Goal: Communication & Community: Answer question/provide support

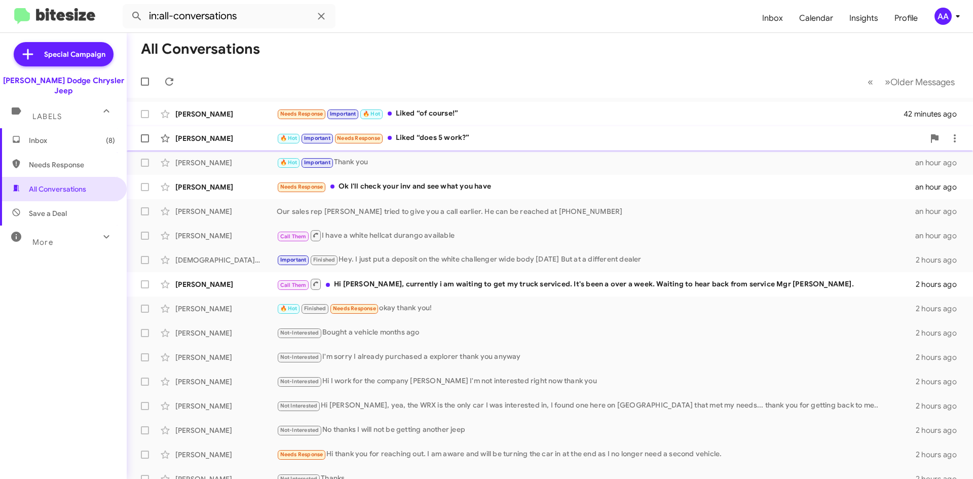
click at [481, 146] on div "Kelley Hayes 🔥 Hot Important Needs Response Liked “does 5 work?” 43 minutes ago" at bounding box center [550, 138] width 830 height 20
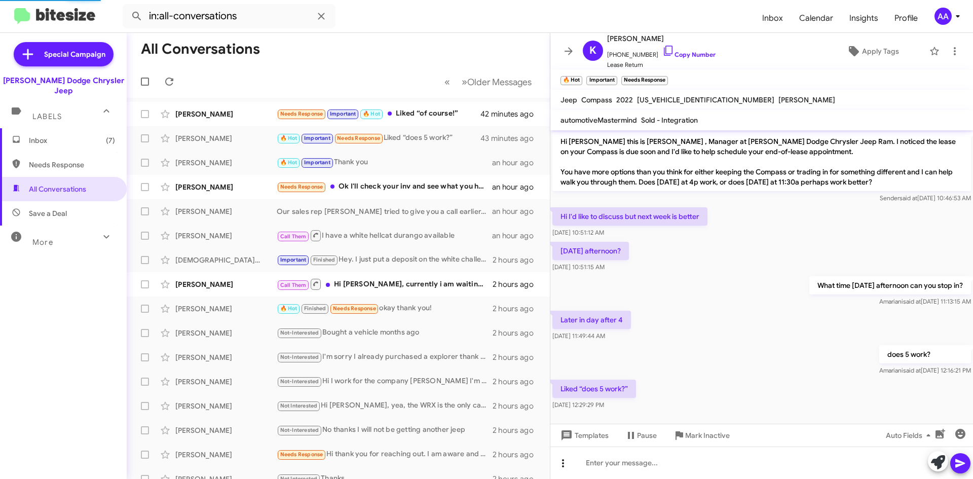
scroll to position [6, 0]
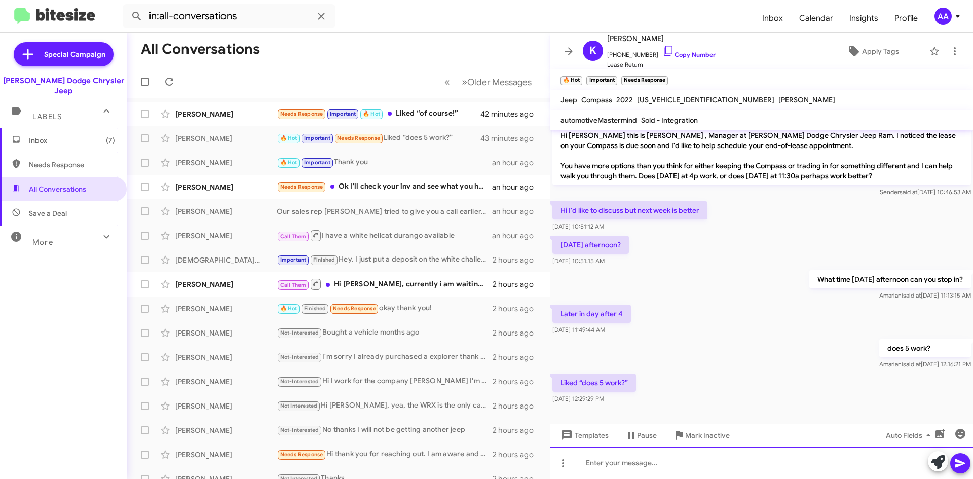
click at [629, 467] on div at bounding box center [761, 462] width 423 height 32
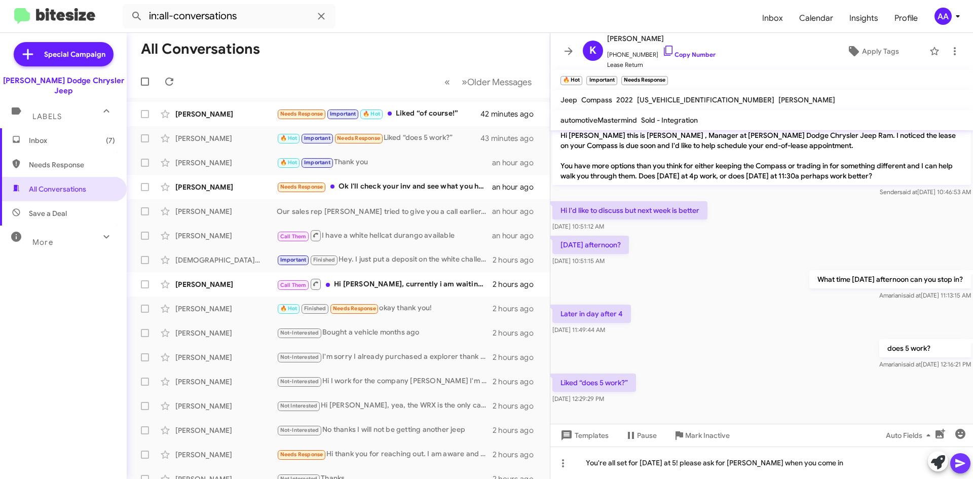
click at [966, 464] on button at bounding box center [960, 463] width 20 height 20
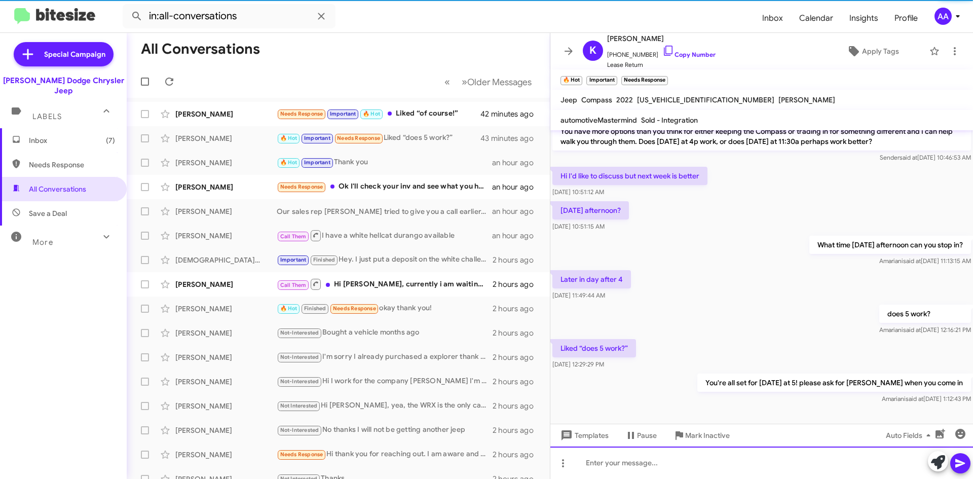
scroll to position [43, 0]
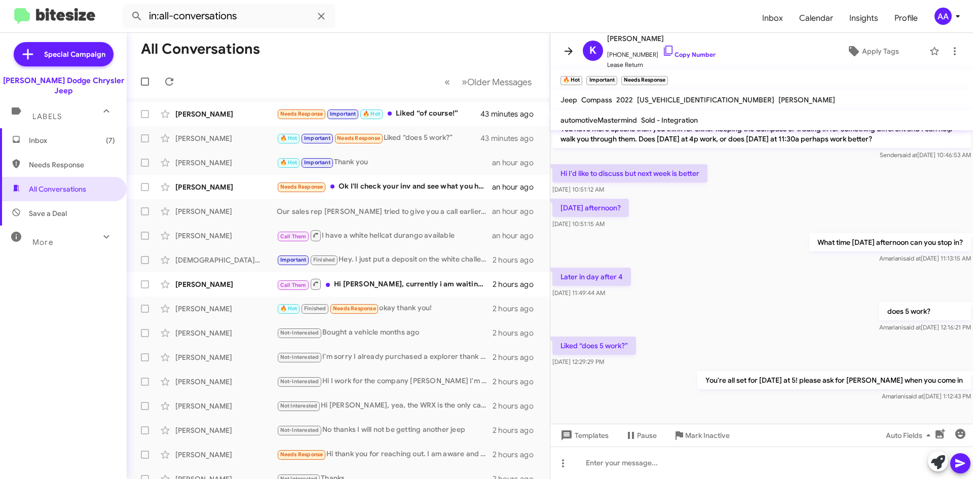
click at [571, 50] on icon at bounding box center [568, 51] width 12 height 12
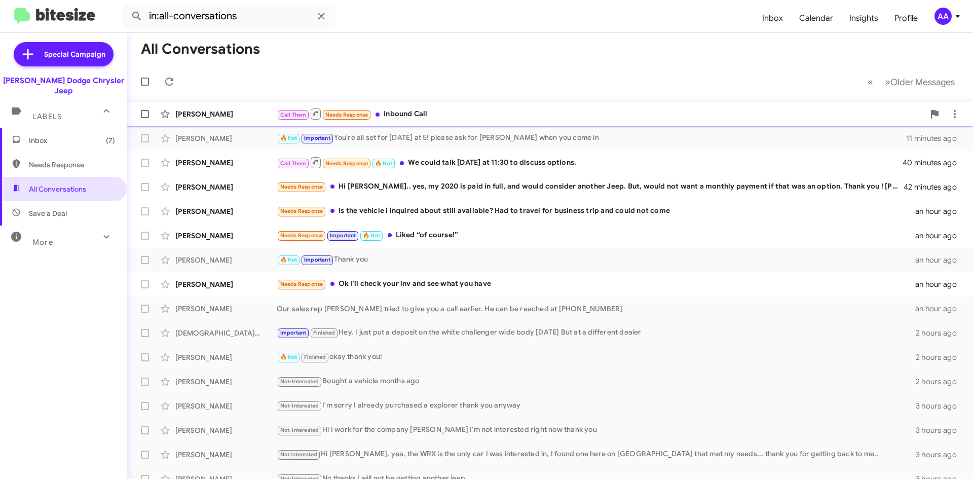
click at [450, 114] on div "Call Them Needs Response Inbound Call" at bounding box center [600, 113] width 647 height 13
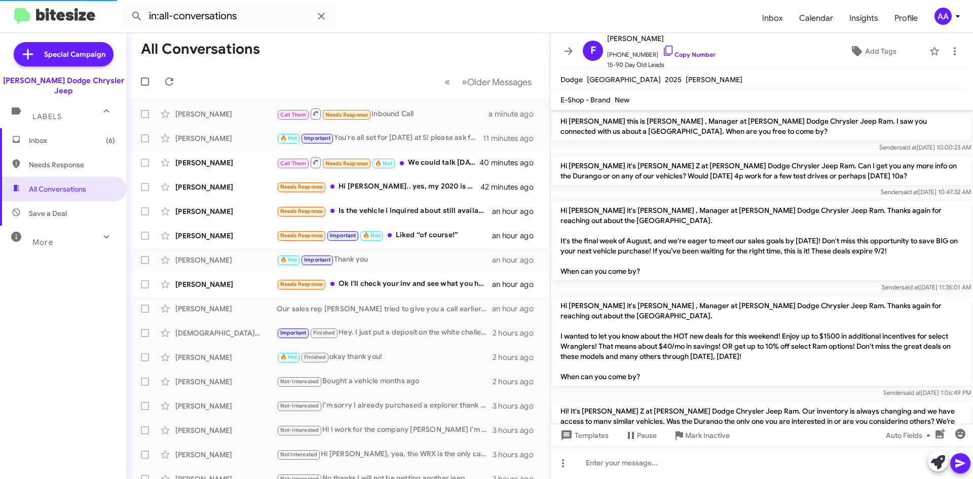
scroll to position [140, 0]
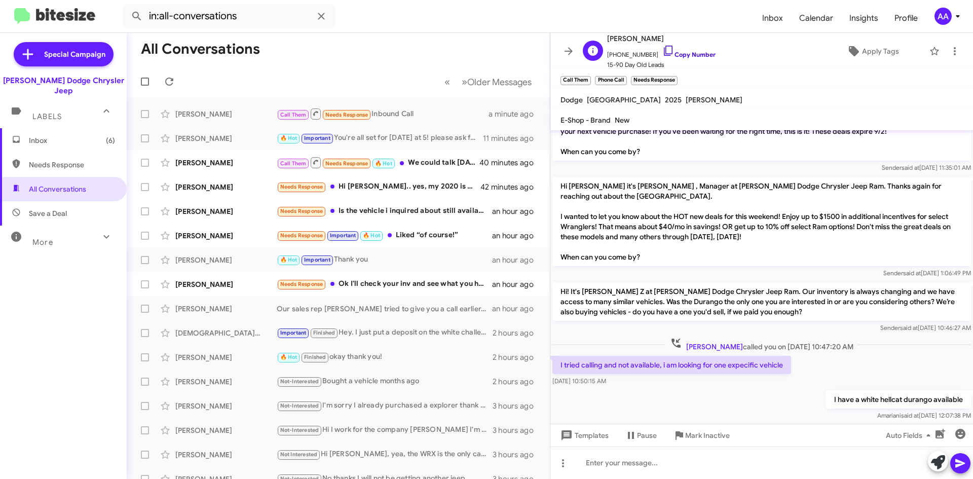
click at [692, 55] on link "Copy Number" at bounding box center [688, 55] width 53 height 8
click at [567, 49] on icon at bounding box center [568, 51] width 12 height 12
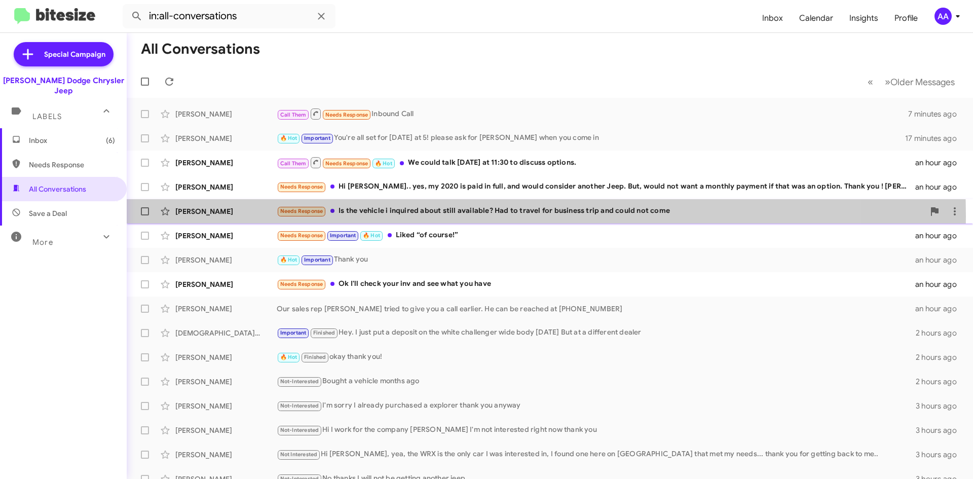
click at [398, 216] on div "Needs Response Is the vehicle i inquired about still available? Had to travel f…" at bounding box center [600, 211] width 647 height 12
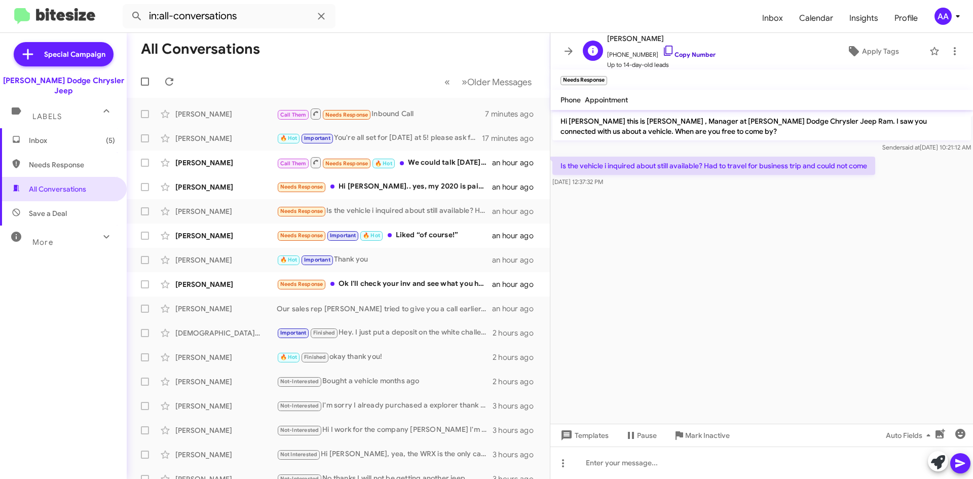
click at [684, 56] on link "Copy Number" at bounding box center [688, 55] width 53 height 8
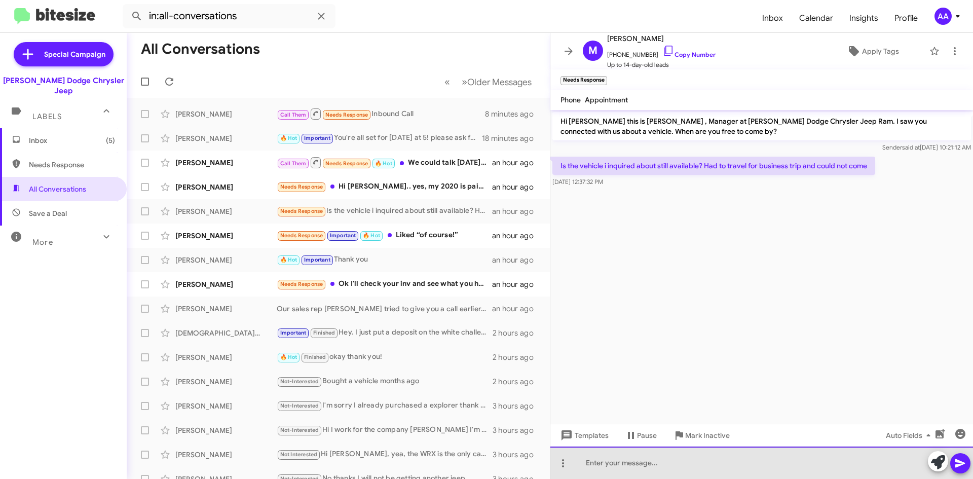
click at [611, 464] on div at bounding box center [761, 462] width 423 height 32
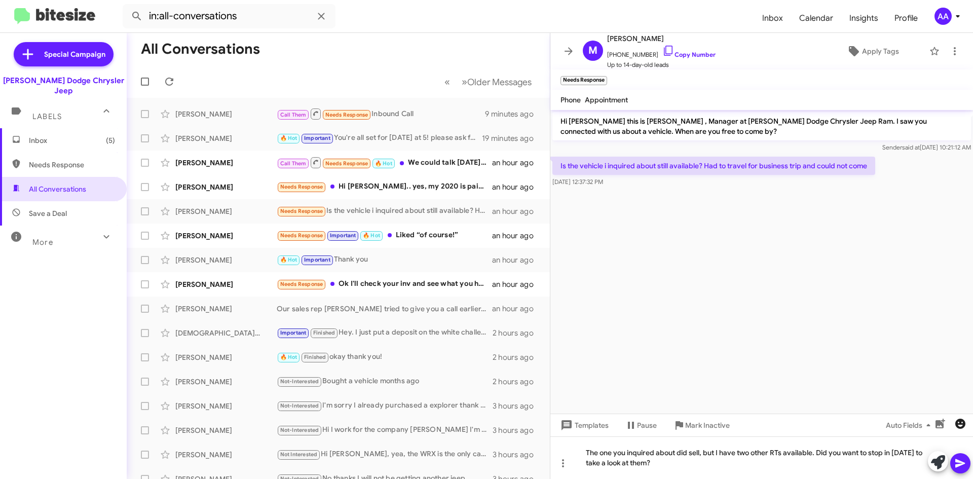
click at [957, 457] on mat-tooltip-component "Insert emoji (Ctrl+Shift+2)" at bounding box center [924, 449] width 82 height 30
click at [962, 463] on icon at bounding box center [960, 463] width 10 height 9
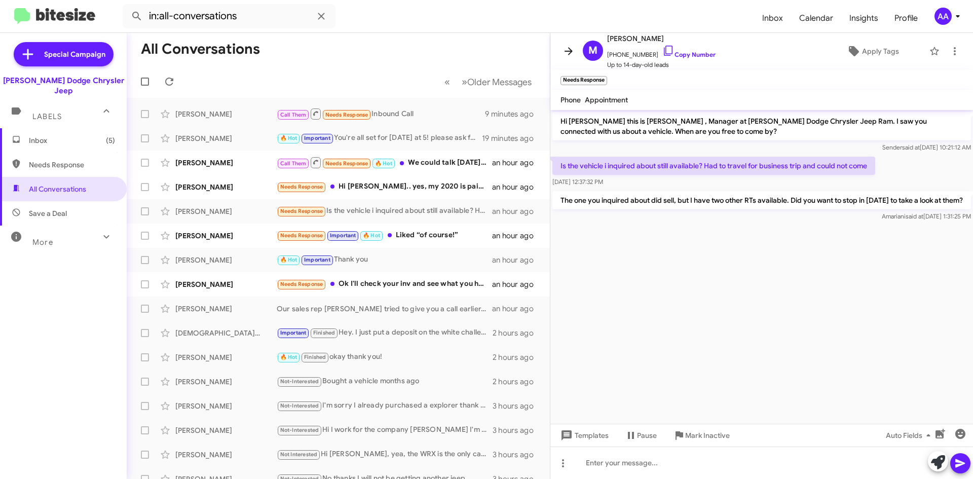
click at [567, 48] on icon at bounding box center [568, 51] width 12 height 12
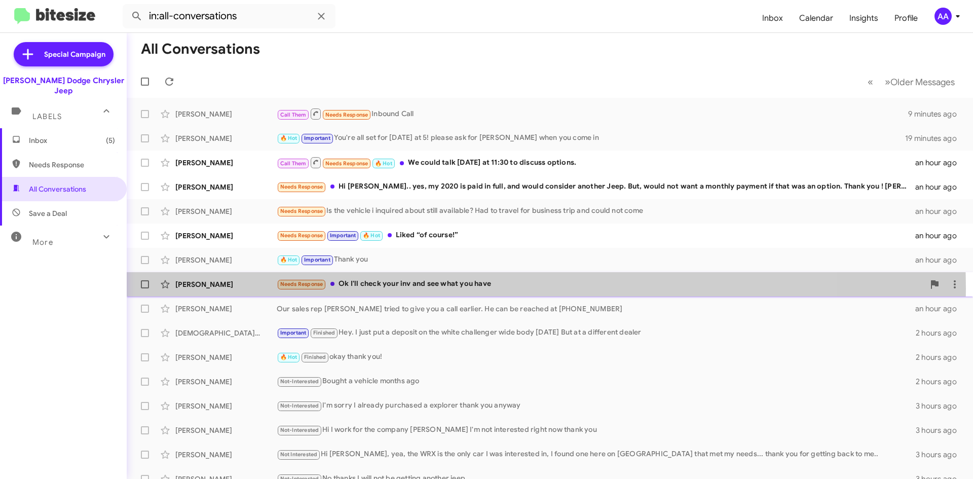
click at [450, 288] on div "Needs Response Ok I'll check your inv and see what you have" at bounding box center [600, 284] width 647 height 12
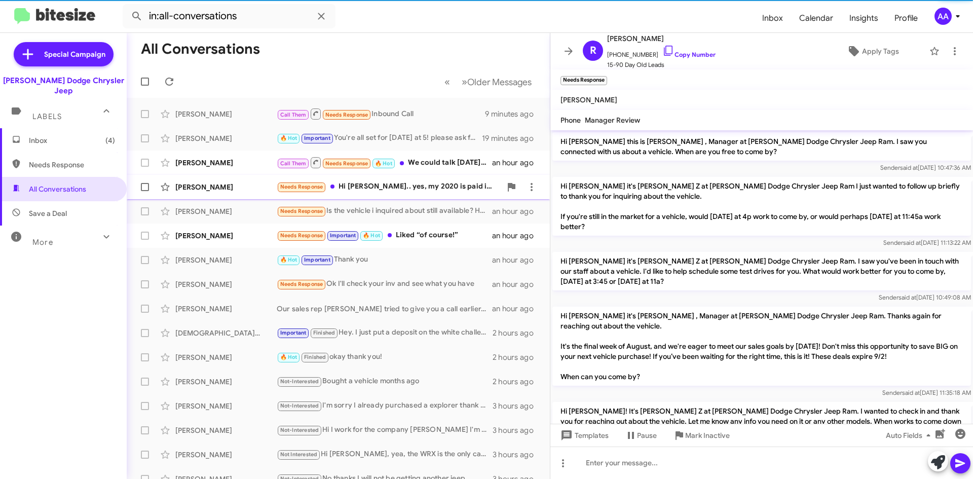
scroll to position [181, 0]
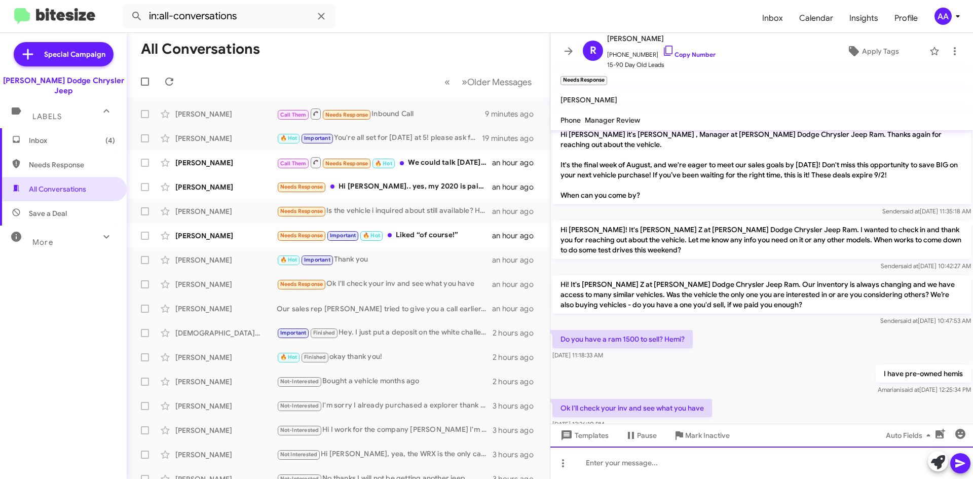
click at [632, 463] on div at bounding box center [761, 462] width 423 height 32
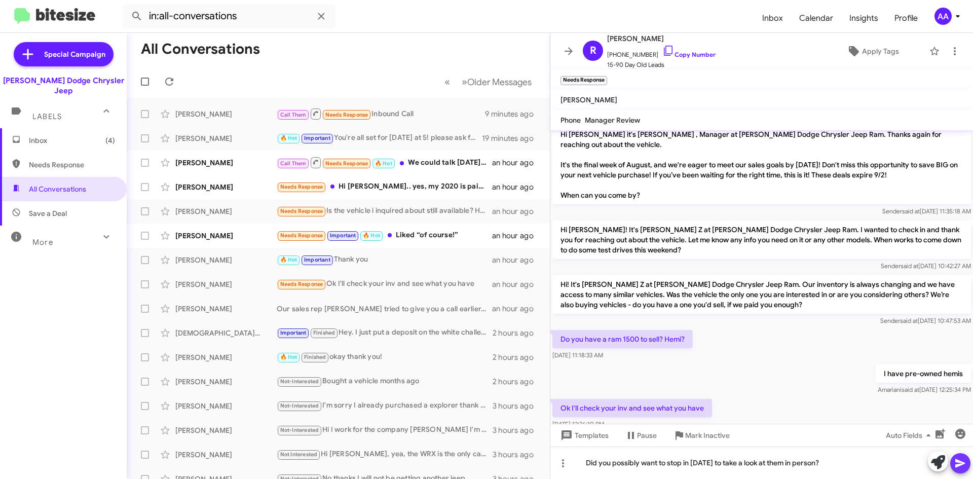
click at [963, 456] on span at bounding box center [960, 463] width 12 height 20
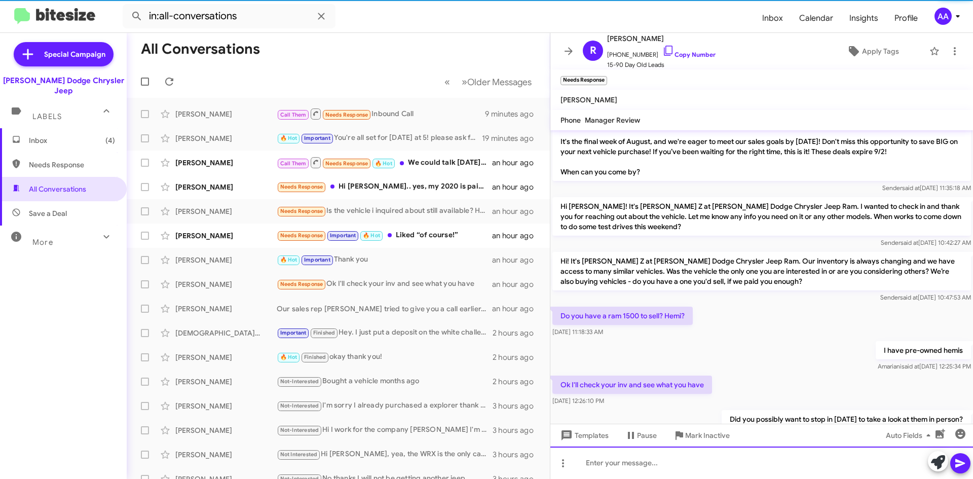
scroll to position [239, 0]
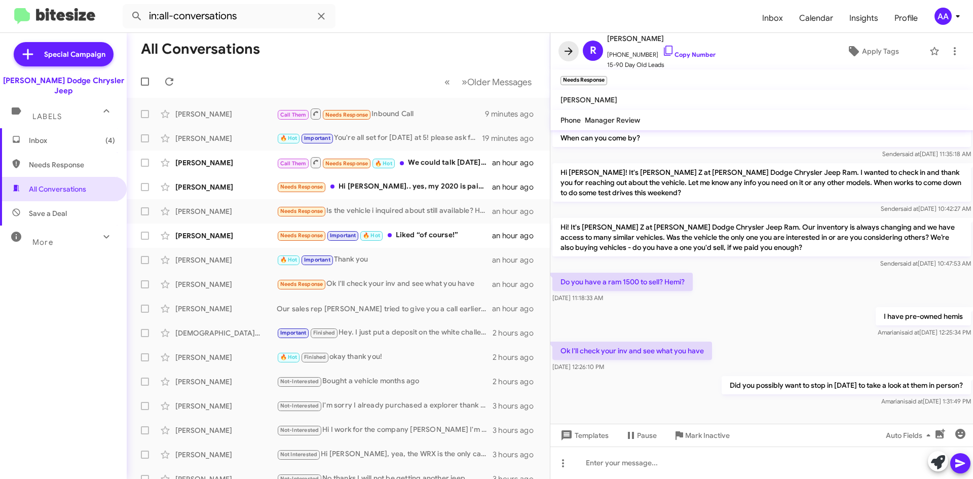
click at [568, 49] on icon at bounding box center [568, 51] width 12 height 12
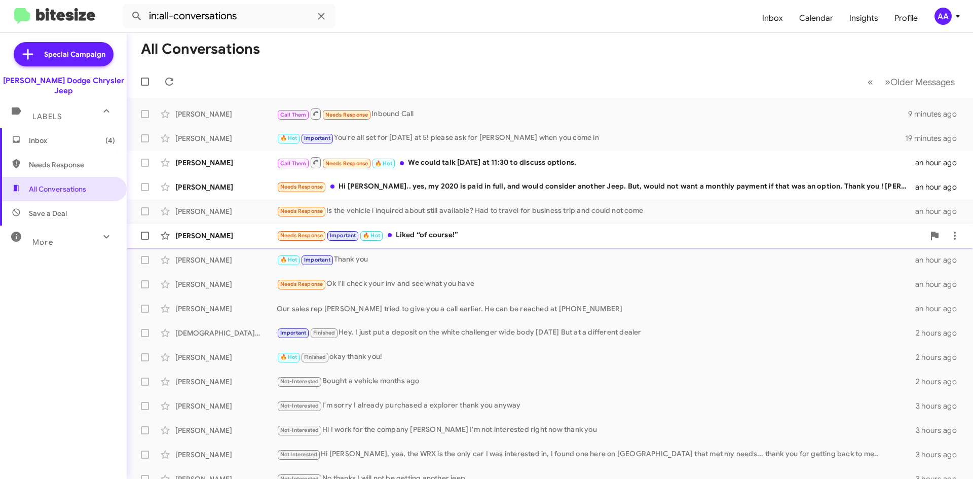
click at [463, 236] on div "Needs Response Important 🔥 Hot Liked “of course!”" at bounding box center [600, 236] width 647 height 12
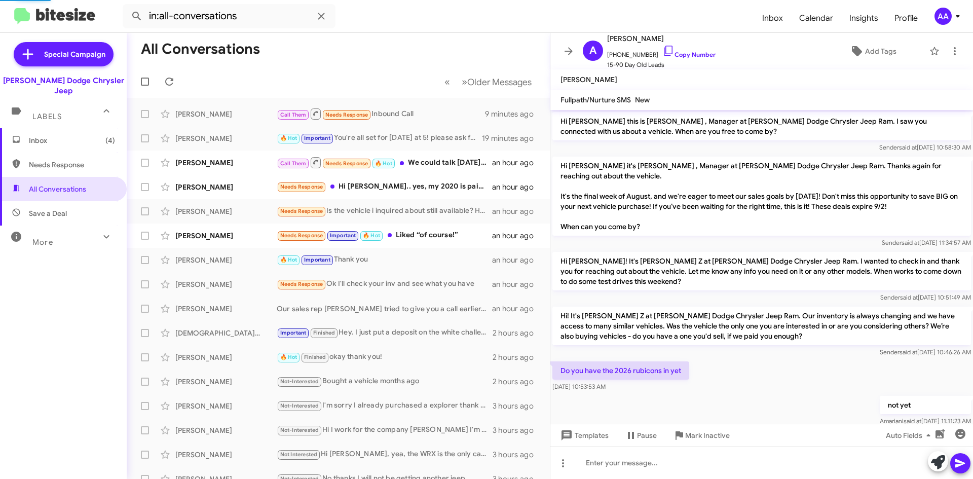
scroll to position [121, 0]
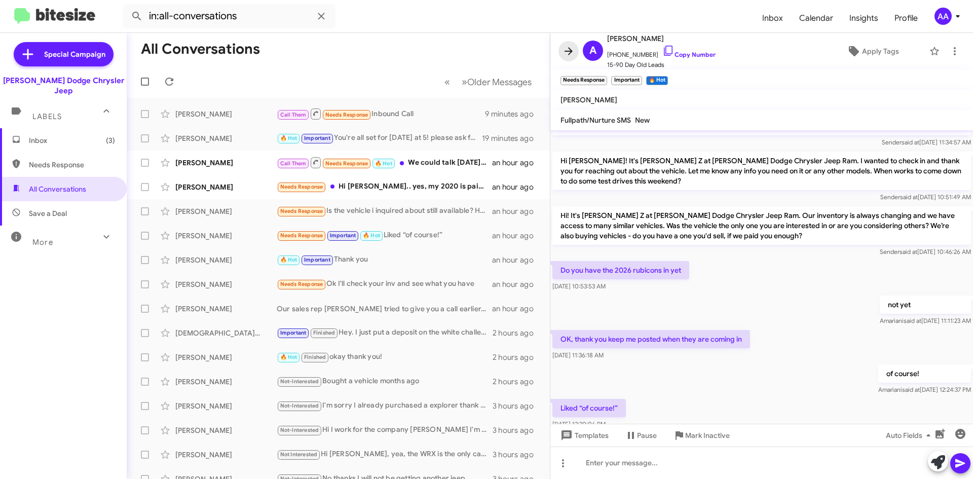
click at [572, 52] on icon at bounding box center [568, 51] width 12 height 12
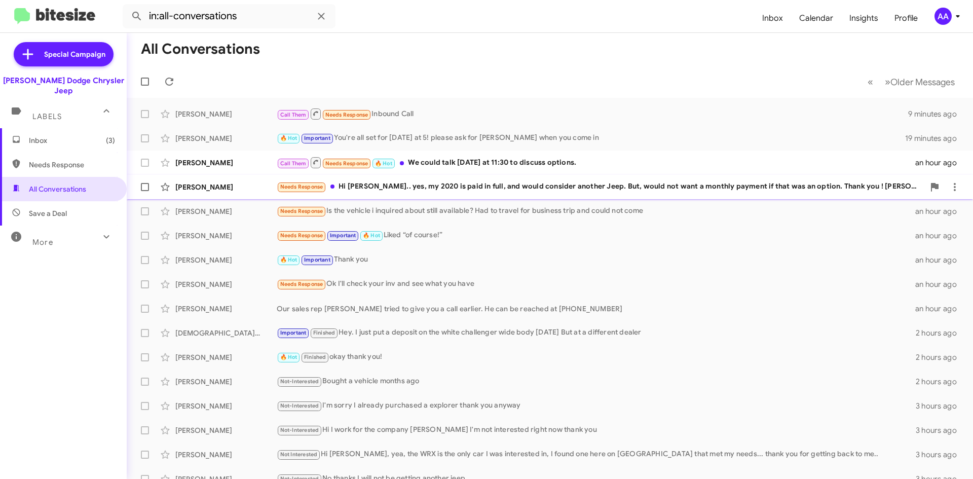
click at [368, 187] on div "Needs Response Hi Patti.. yes, my 2020 is paid in full, and would consider anot…" at bounding box center [600, 187] width 647 height 12
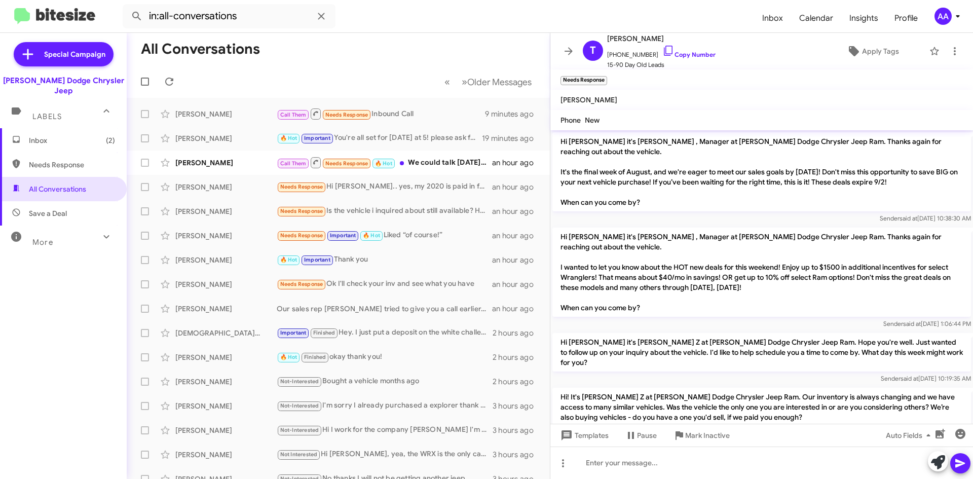
scroll to position [44, 0]
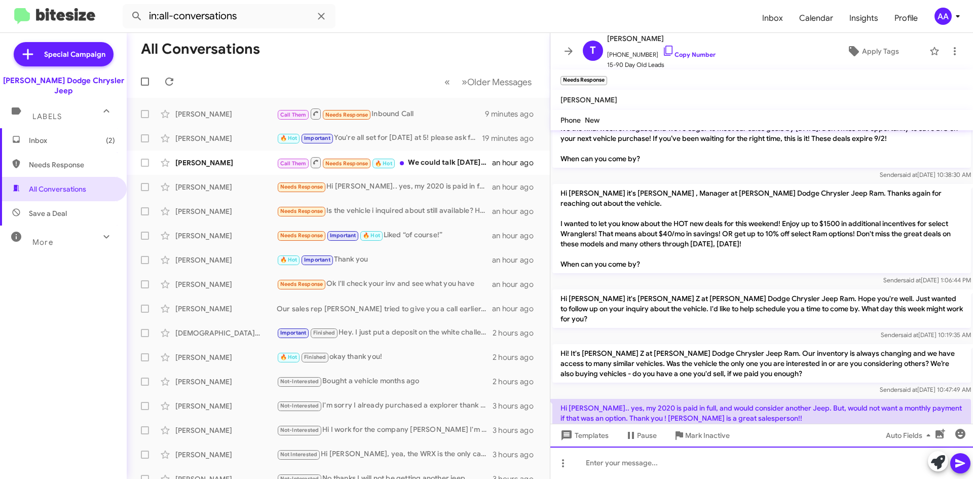
click at [599, 453] on div at bounding box center [761, 462] width 423 height 32
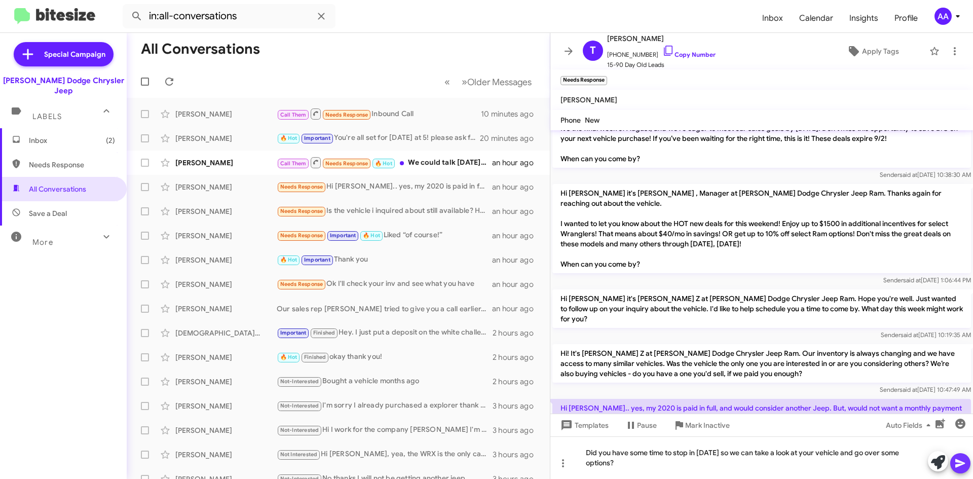
click at [966, 460] on icon at bounding box center [960, 463] width 12 height 12
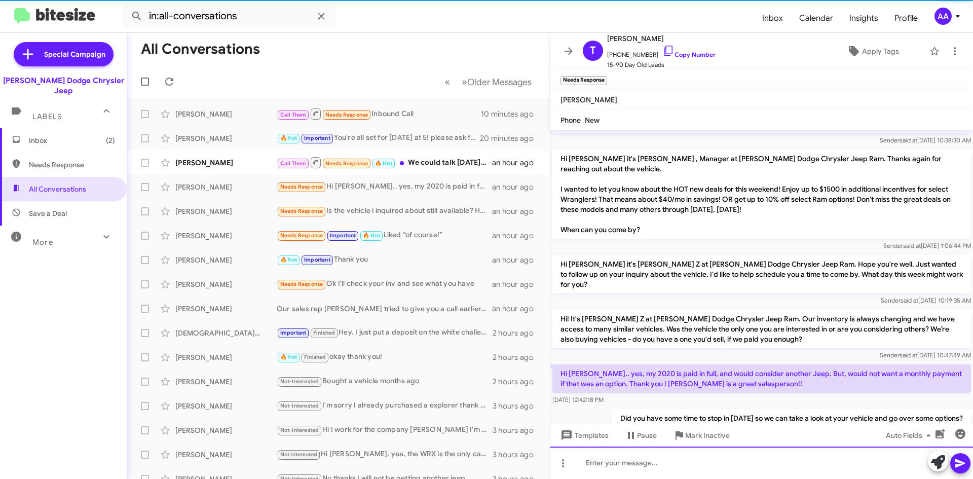
scroll to position [81, 0]
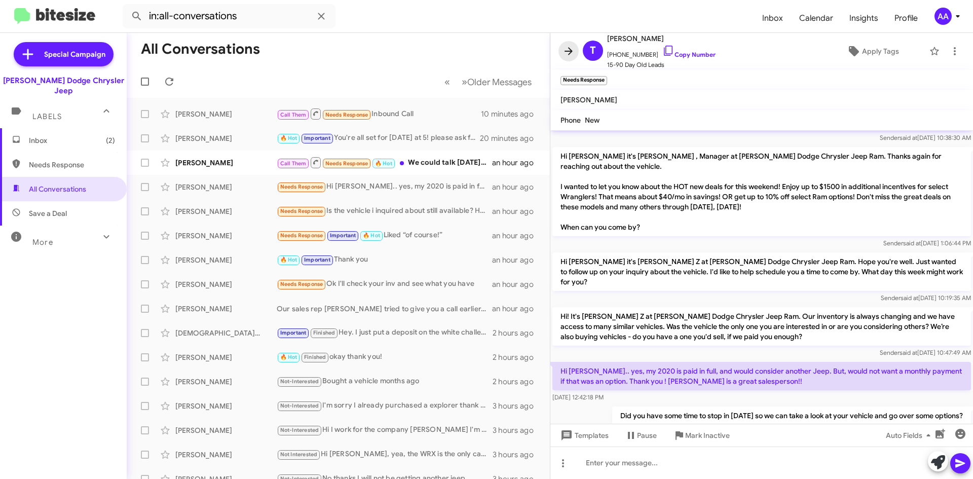
click at [563, 49] on icon at bounding box center [568, 51] width 12 height 12
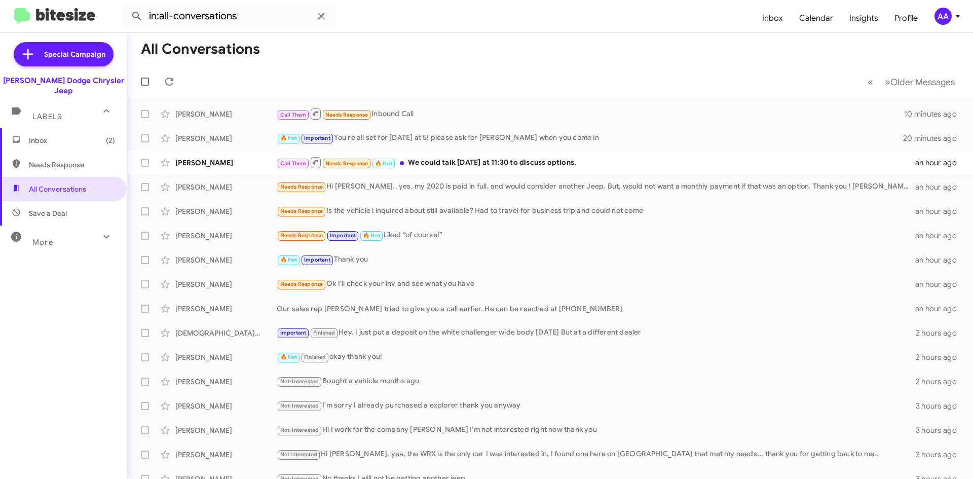
click at [69, 128] on span "Inbox (2)" at bounding box center [63, 140] width 127 height 24
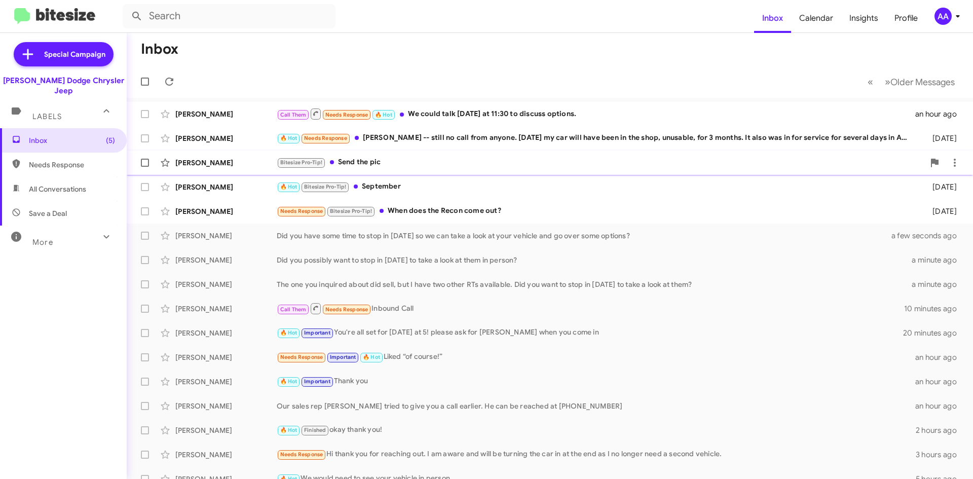
click at [423, 160] on div "Bitesize Pro-Tip! Send the pic" at bounding box center [600, 163] width 647 height 12
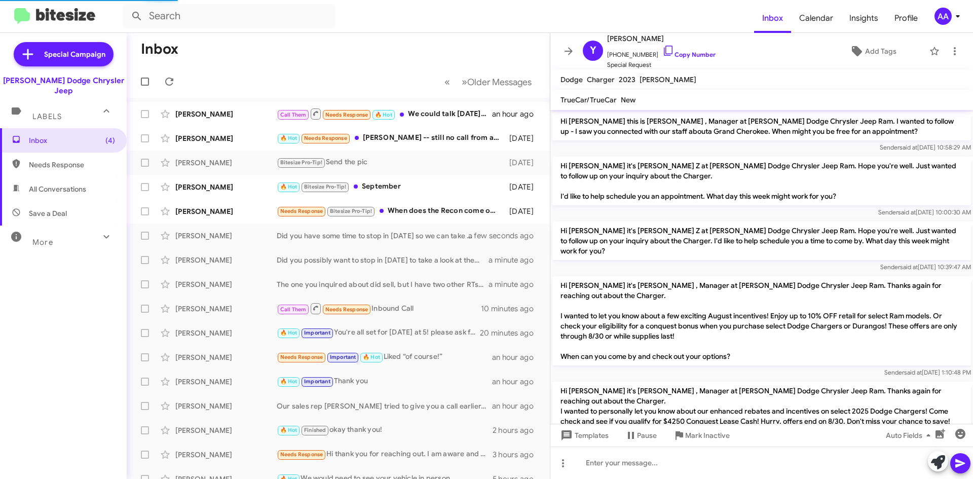
scroll to position [253, 0]
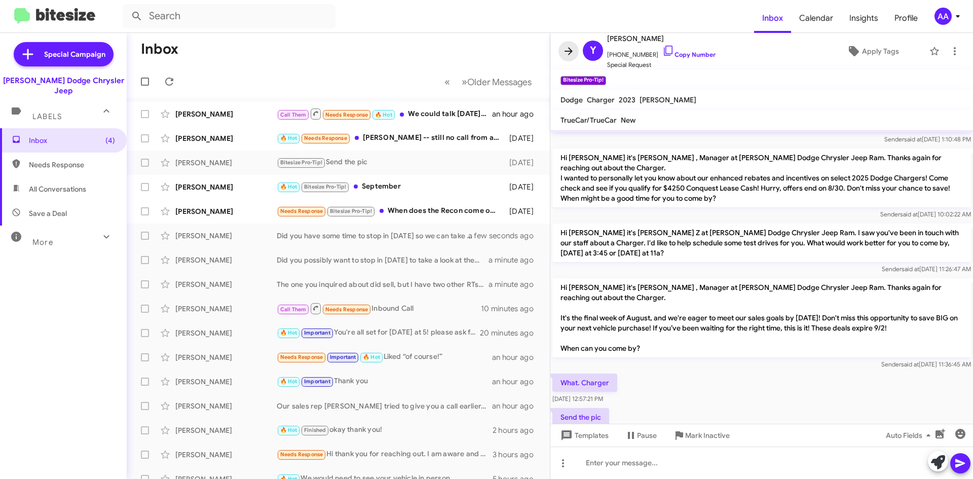
click at [569, 54] on icon at bounding box center [568, 51] width 8 height 8
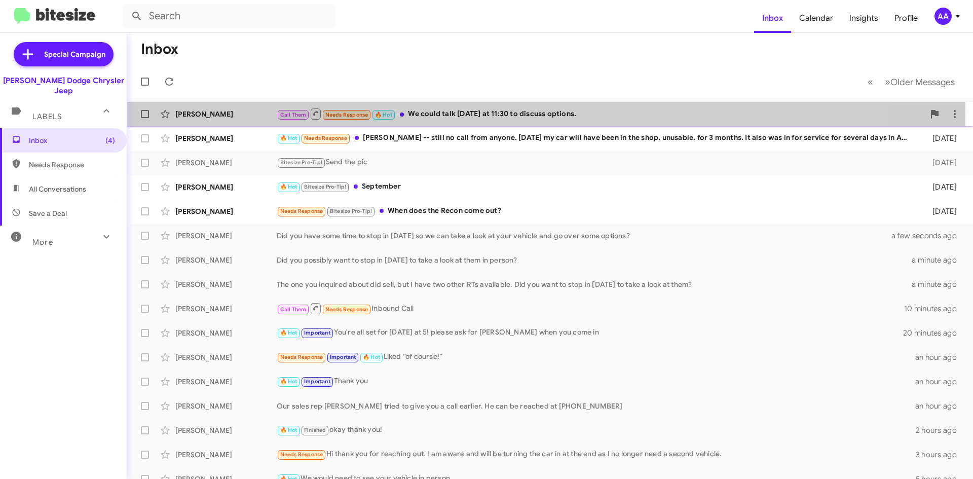
click at [477, 112] on div "Call Them Needs Response 🔥 Hot We could talk tomorrow at 11:30 to discuss optio…" at bounding box center [600, 113] width 647 height 13
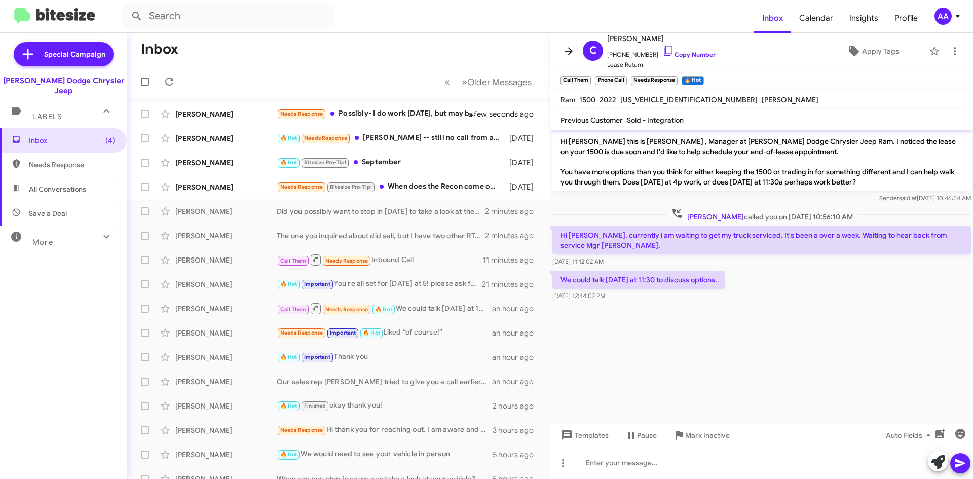
click at [575, 49] on span at bounding box center [568, 51] width 20 height 12
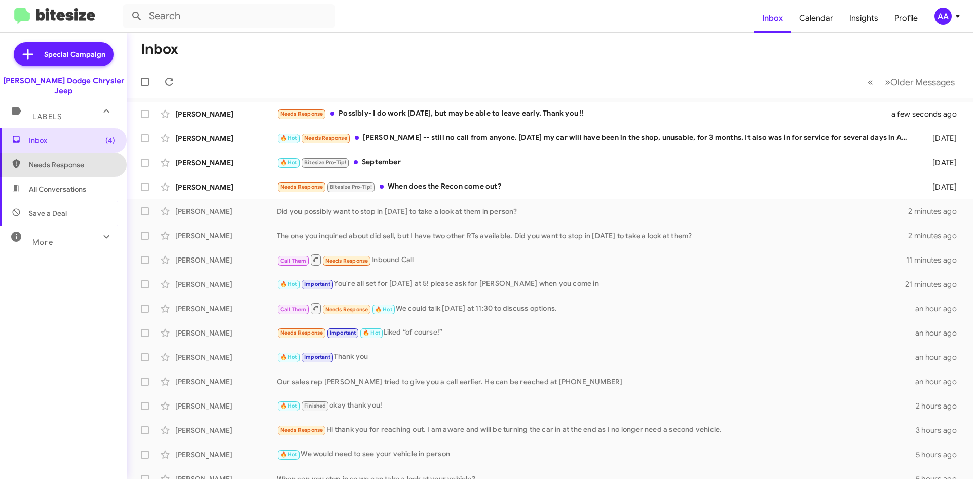
click at [68, 160] on span "Needs Response" at bounding box center [72, 165] width 86 height 10
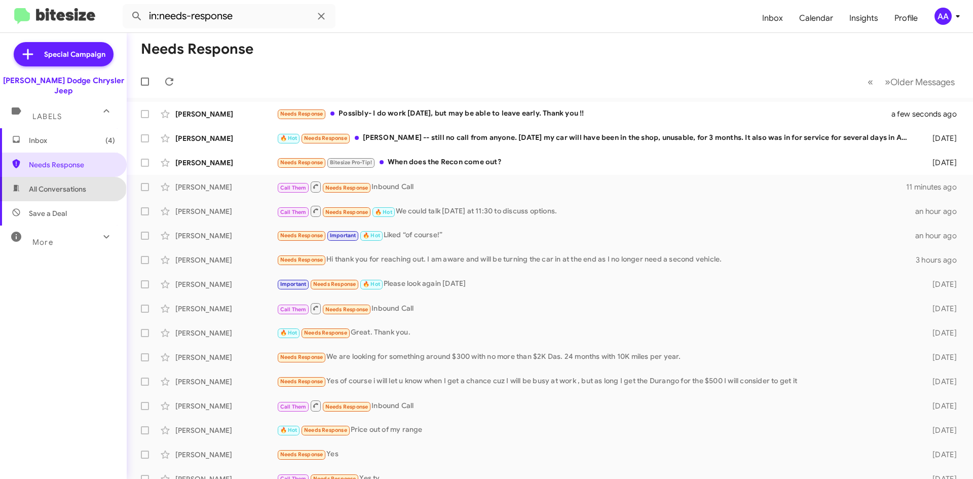
click at [62, 184] on span "All Conversations" at bounding box center [57, 189] width 57 height 10
type input "in:all-conversations"
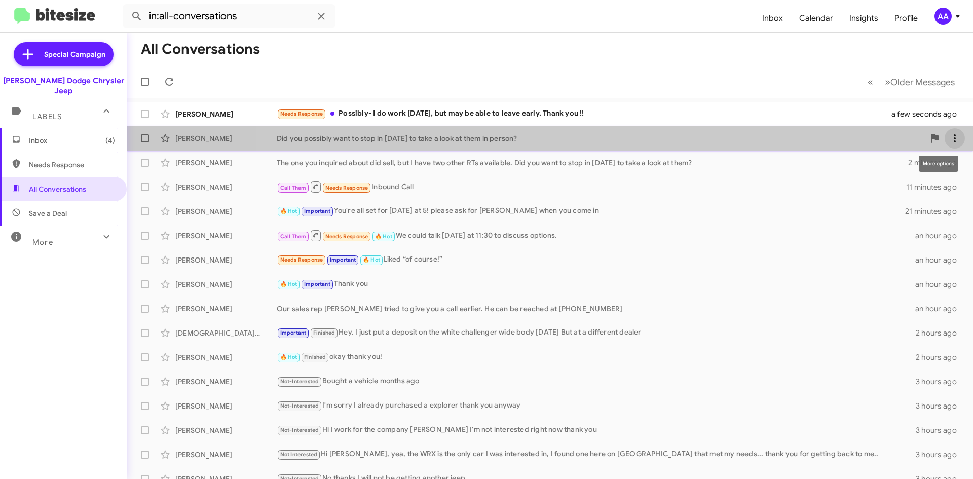
click at [954, 138] on icon at bounding box center [955, 138] width 2 height 8
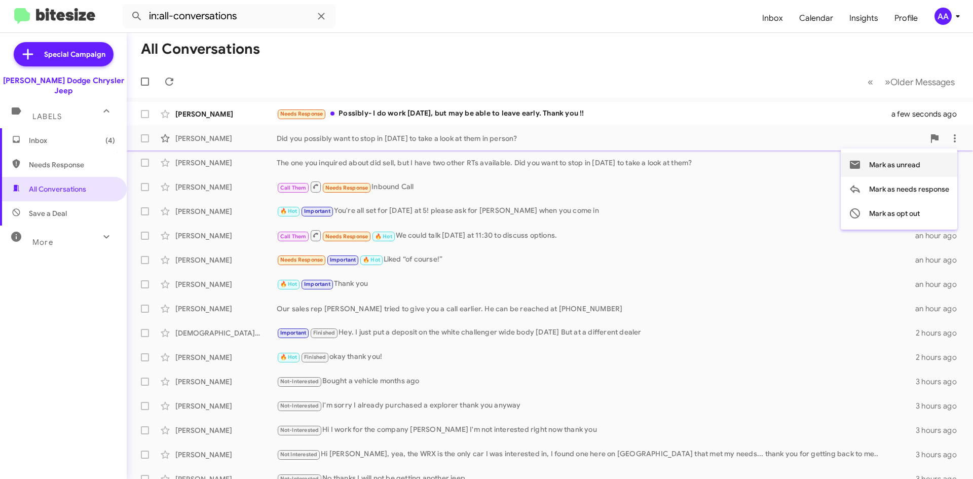
click at [904, 166] on span "Mark as unread" at bounding box center [894, 165] width 51 height 24
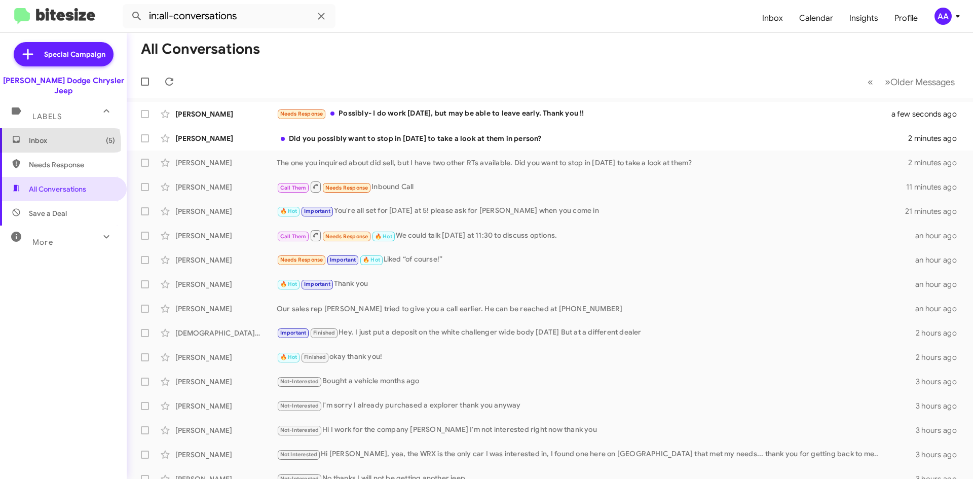
click at [54, 135] on span "Inbox (5)" at bounding box center [72, 140] width 86 height 10
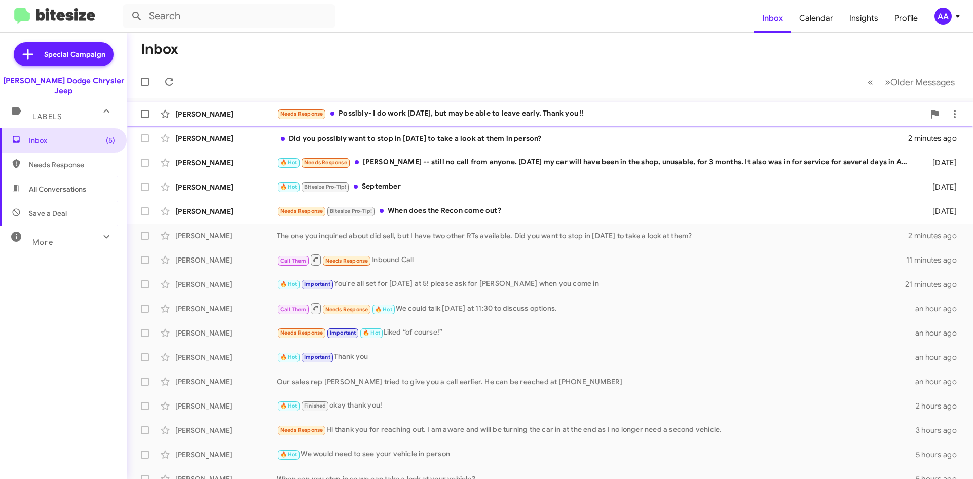
click at [424, 116] on div "Needs Response Possibly- I do work tomorrow, but may be able to leave early. Th…" at bounding box center [600, 114] width 647 height 12
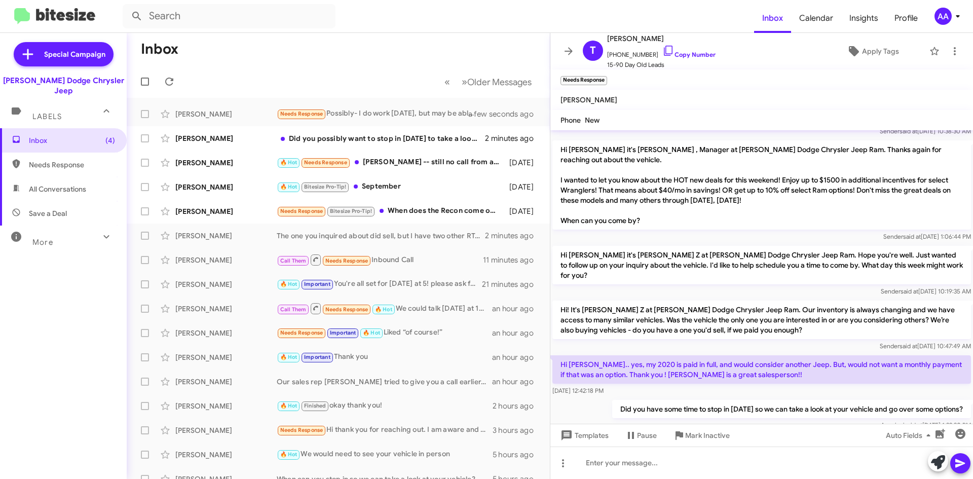
scroll to position [118, 0]
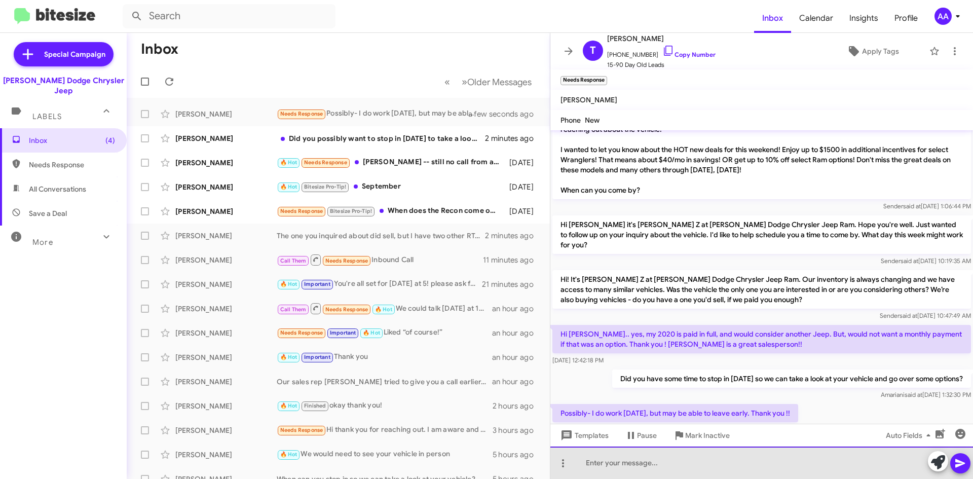
click at [594, 465] on div at bounding box center [761, 462] width 423 height 32
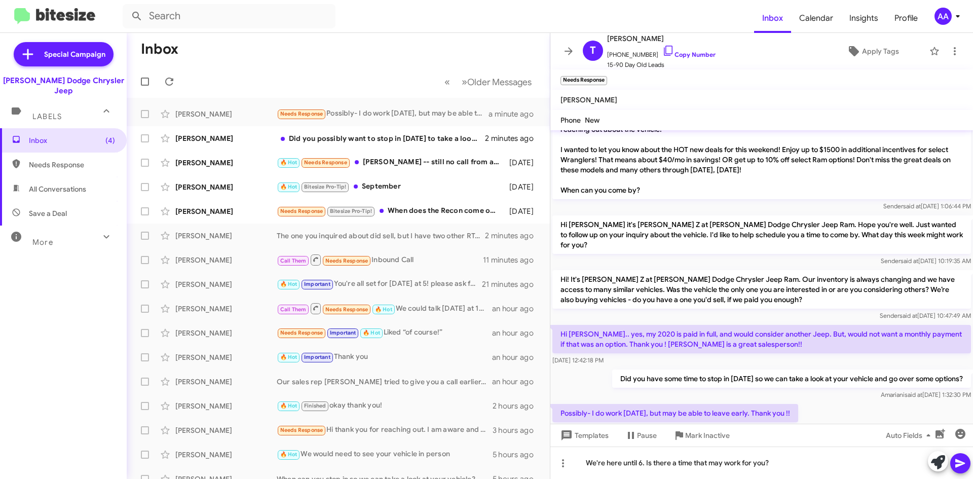
click at [962, 465] on icon at bounding box center [960, 463] width 12 height 12
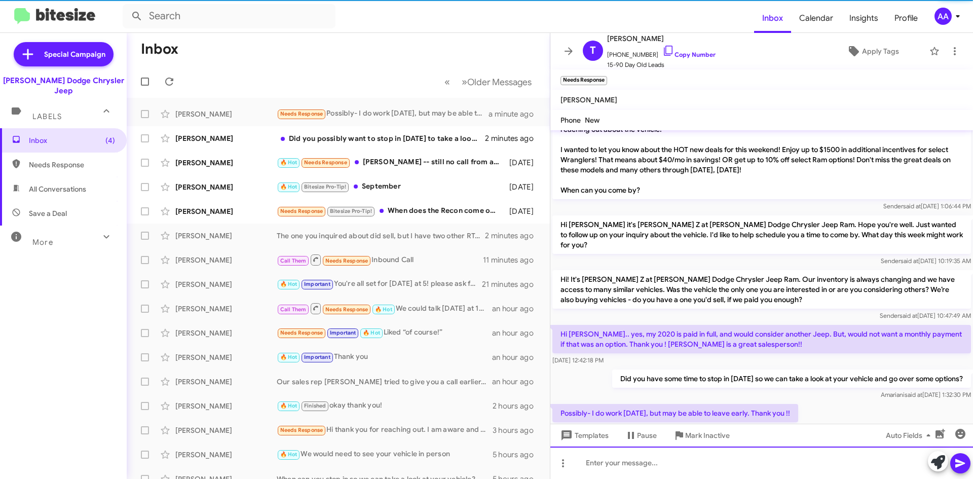
scroll to position [0, 0]
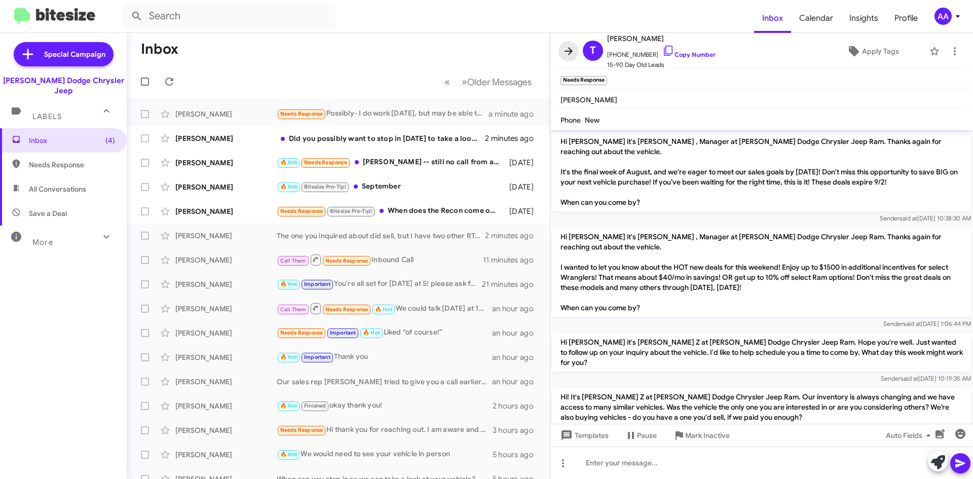
click at [569, 54] on icon at bounding box center [568, 51] width 8 height 8
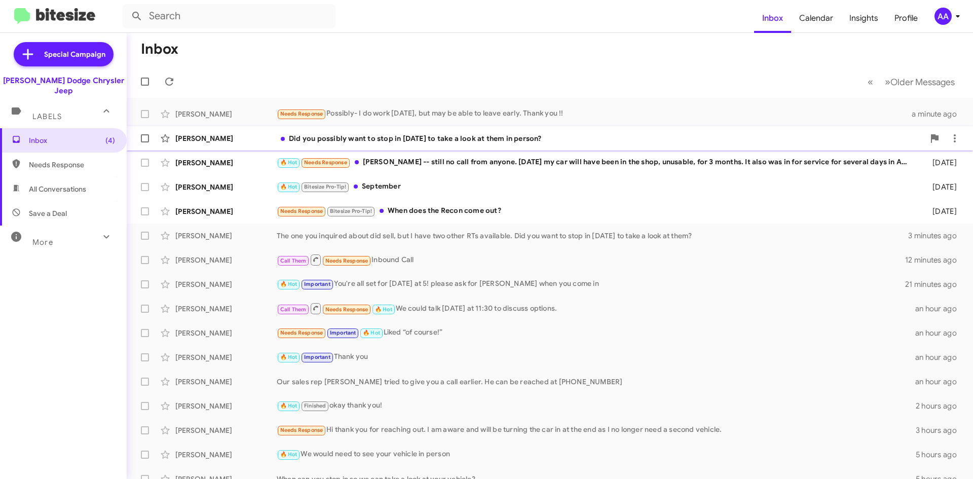
click at [615, 138] on div "Did you possibly want to stop in [DATE] to take a look at them in person?" at bounding box center [600, 138] width 647 height 10
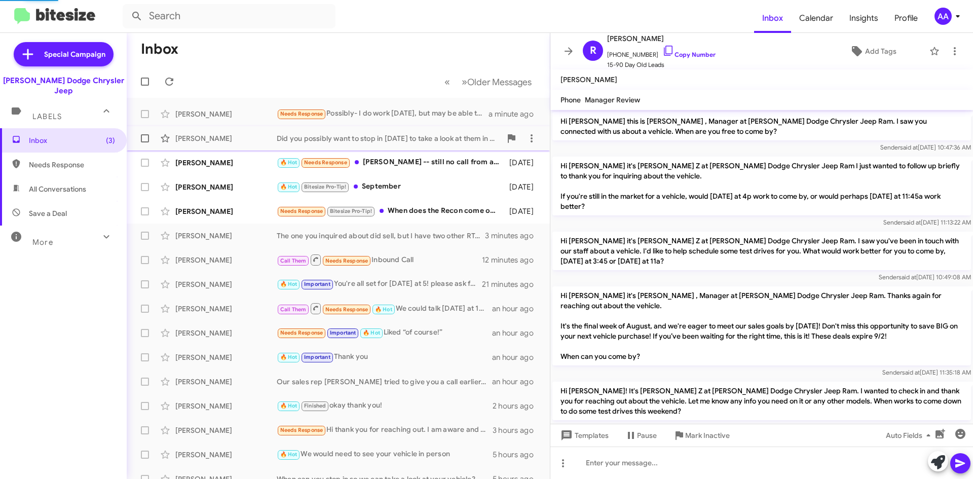
scroll to position [218, 0]
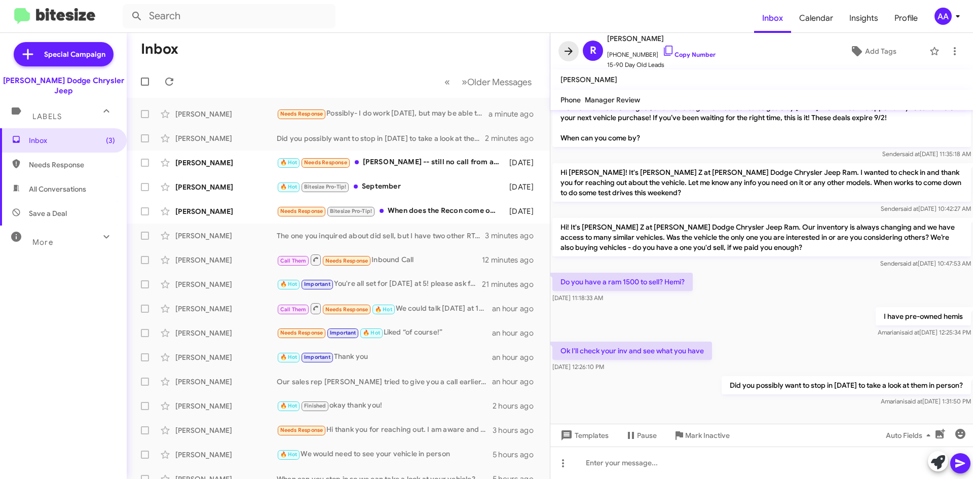
click at [562, 51] on icon at bounding box center [568, 51] width 12 height 12
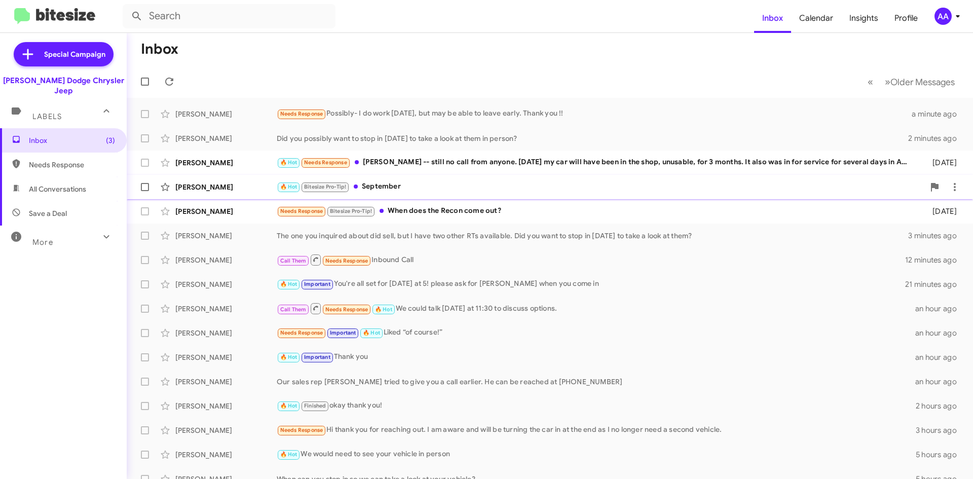
click at [479, 185] on div "🔥 Hot Bitesize Pro-Tip! September" at bounding box center [600, 187] width 647 height 12
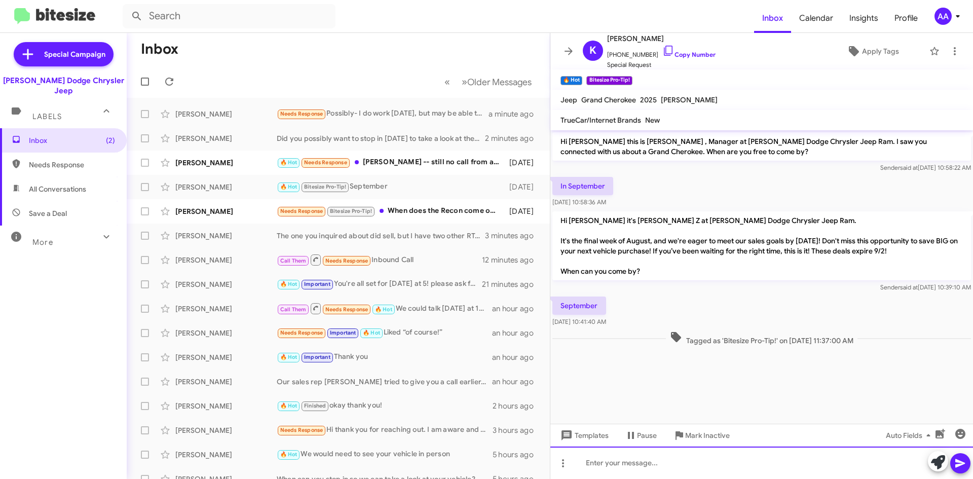
click at [593, 461] on div at bounding box center [761, 462] width 423 height 32
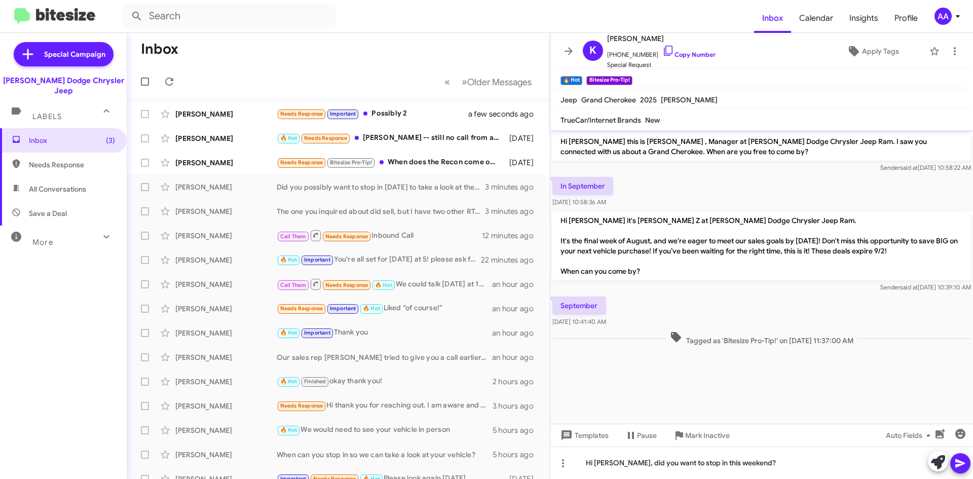
click at [955, 463] on icon at bounding box center [960, 463] width 12 height 12
click at [567, 50] on icon at bounding box center [568, 51] width 12 height 12
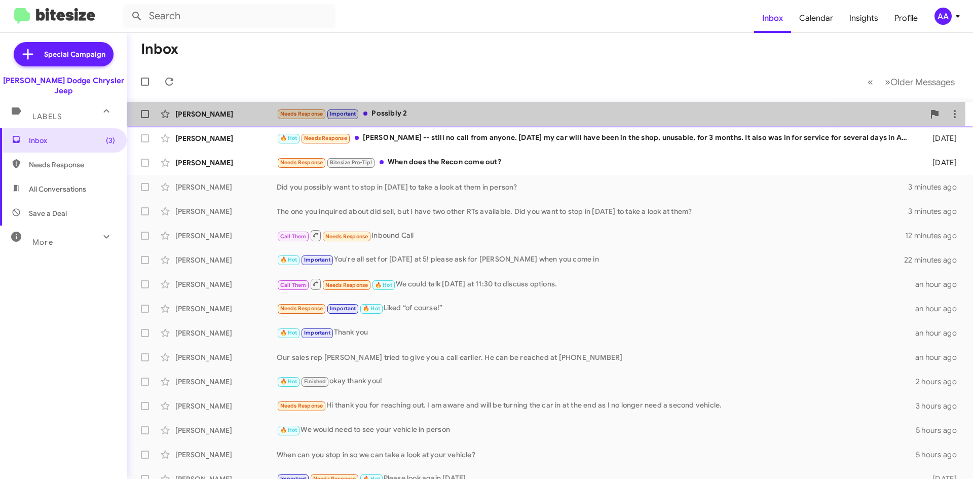
click at [451, 115] on div "Needs Response Important Possibly 2" at bounding box center [600, 114] width 647 height 12
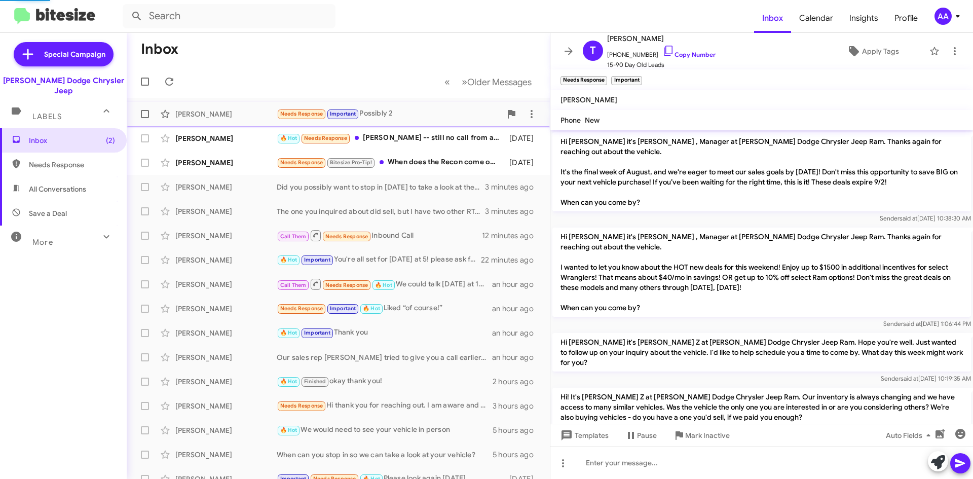
scroll to position [171, 0]
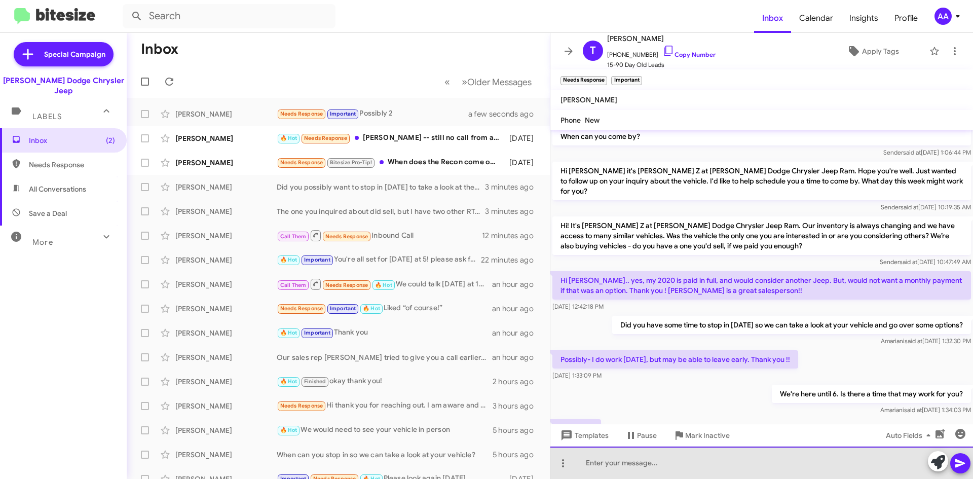
click at [645, 465] on div at bounding box center [761, 462] width 423 height 32
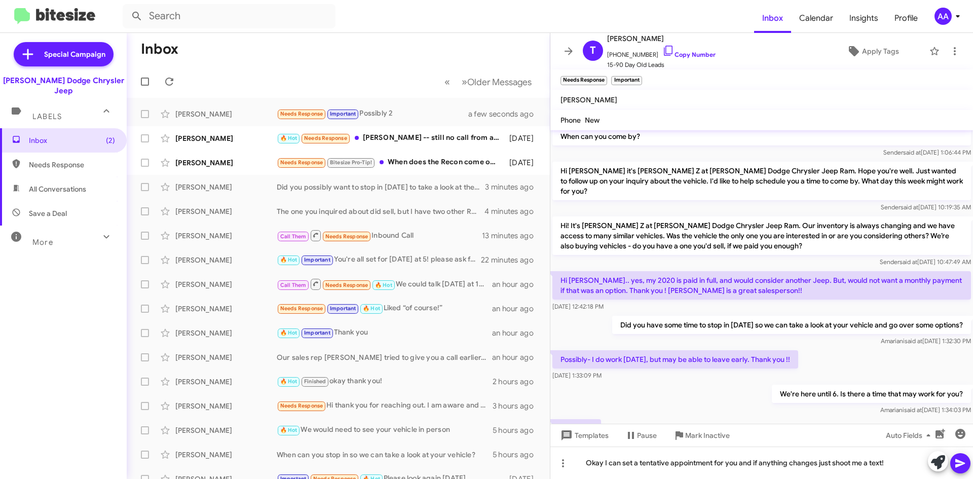
click at [967, 465] on button at bounding box center [960, 463] width 20 height 20
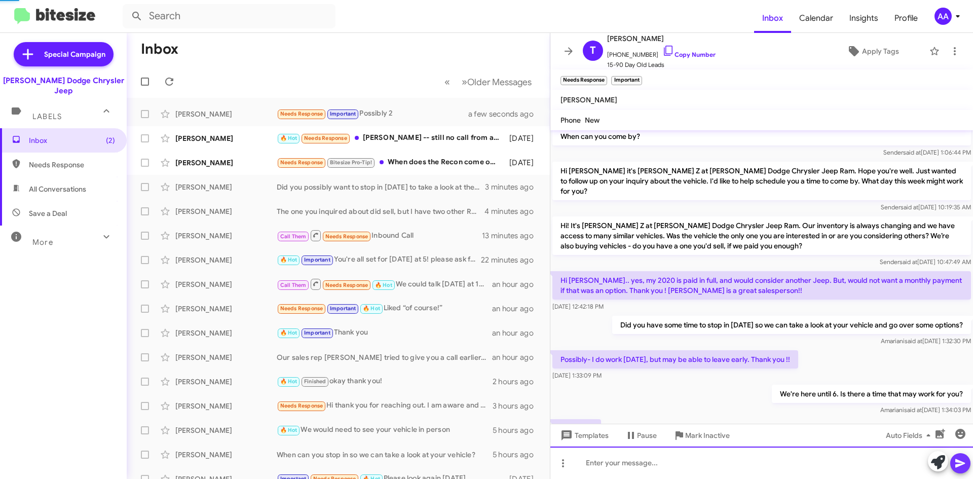
scroll to position [0, 0]
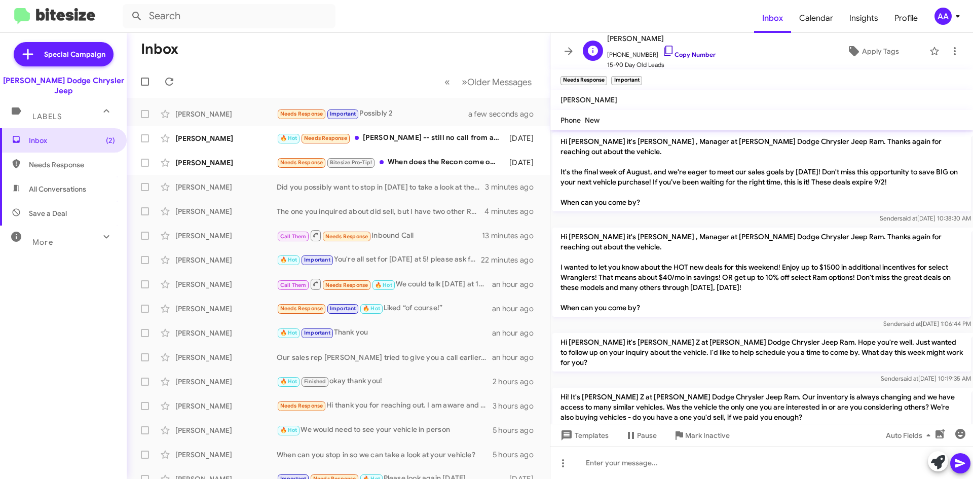
click at [690, 55] on link "Copy Number" at bounding box center [688, 55] width 53 height 8
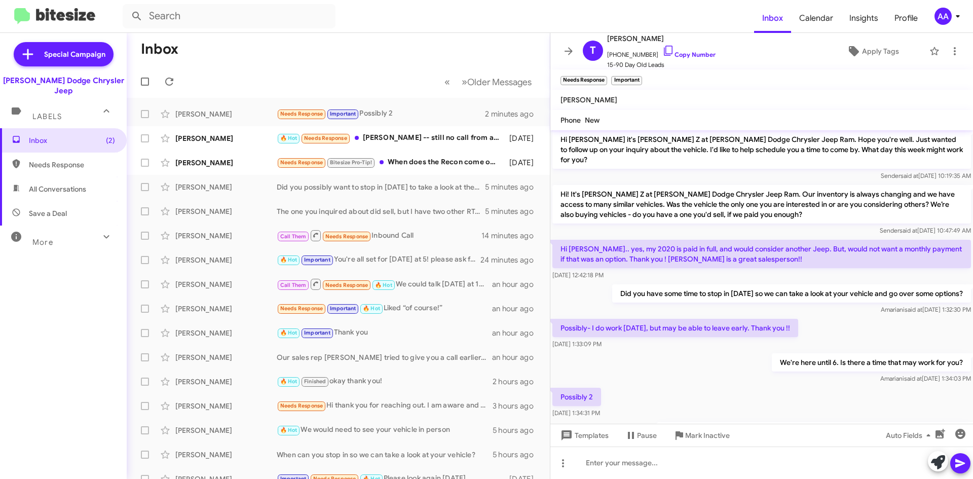
scroll to position [228, 0]
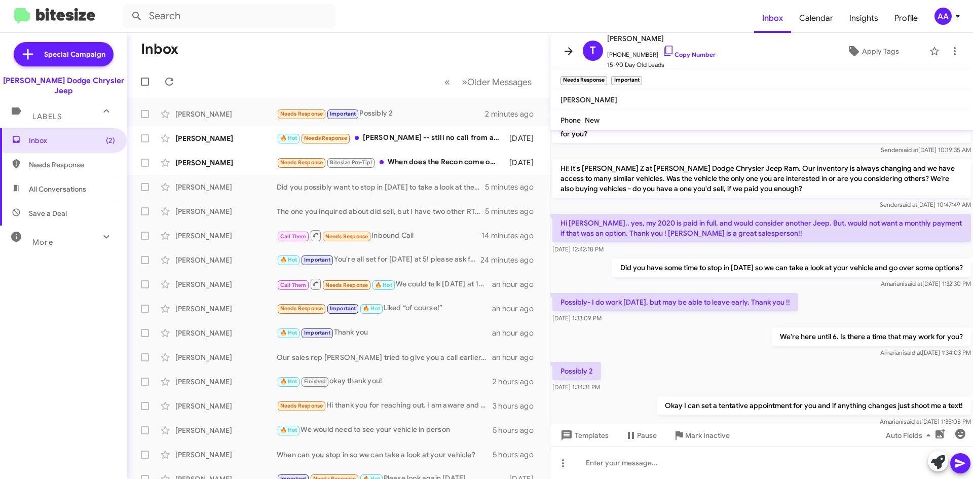
click at [572, 48] on icon at bounding box center [568, 51] width 12 height 12
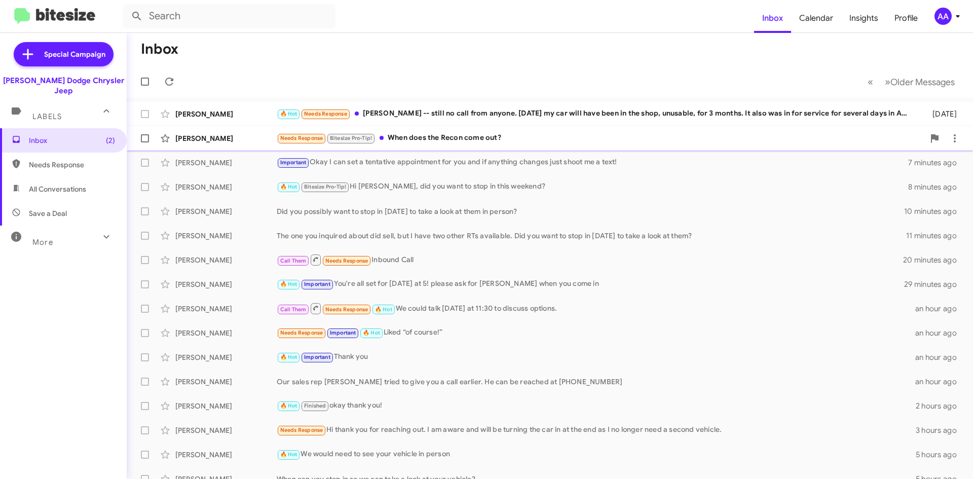
click at [444, 131] on div "Jared Stadlin Needs Response Bitesize Pro-Tip! When does the Recon come out? 10…" at bounding box center [550, 138] width 830 height 20
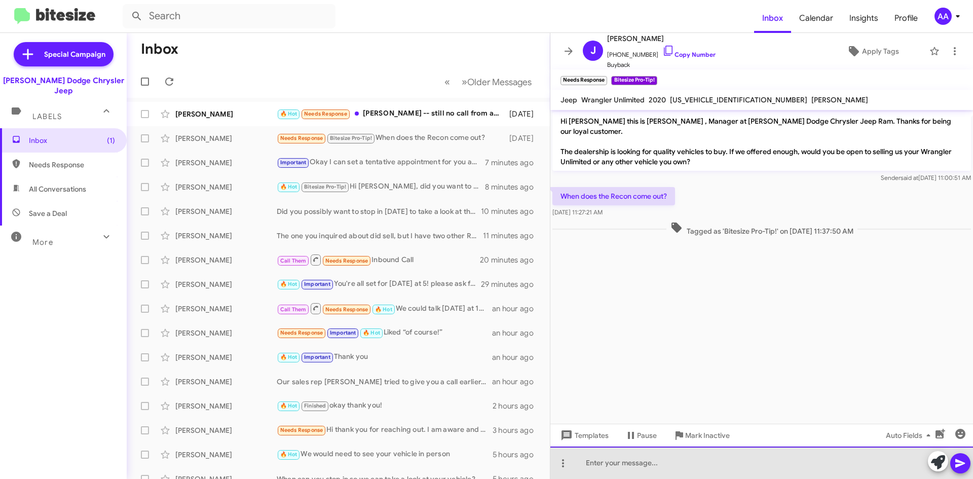
click at [608, 466] on div at bounding box center [761, 462] width 423 height 32
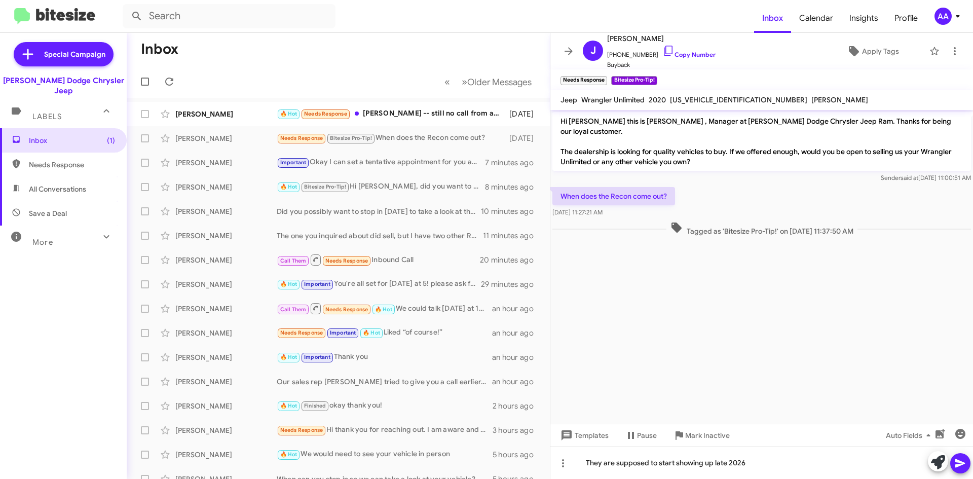
click at [967, 465] on button at bounding box center [960, 463] width 20 height 20
click at [570, 54] on icon at bounding box center [568, 51] width 12 height 12
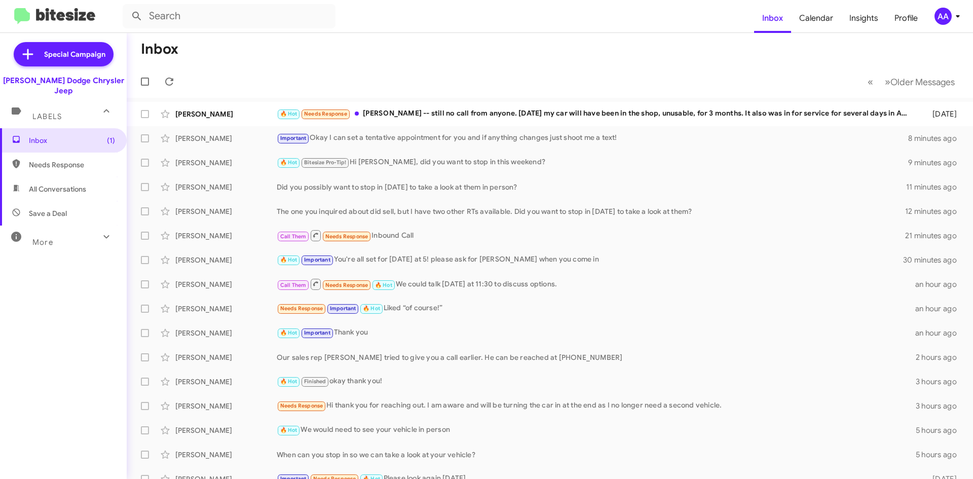
click at [40, 184] on span "All Conversations" at bounding box center [57, 189] width 57 height 10
type input "in:all-conversations"
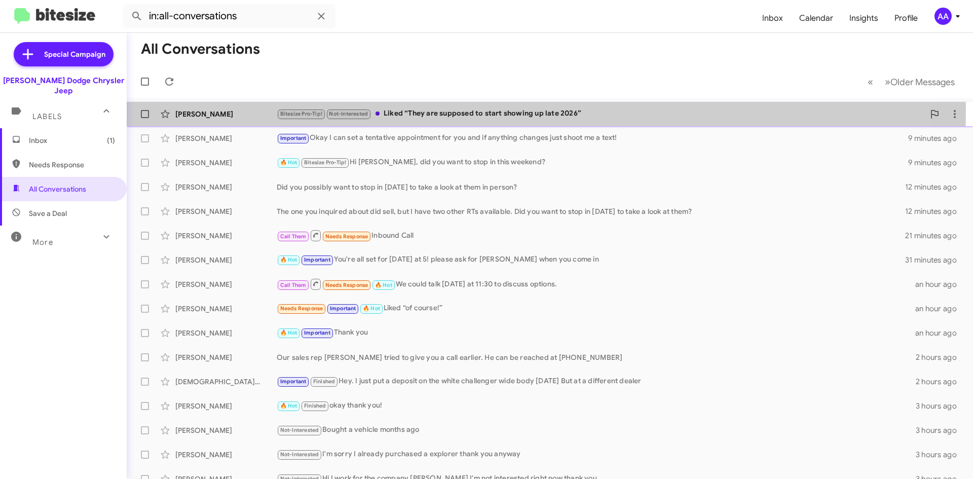
click at [498, 110] on div "Bitesize Pro-Tip! Not-Interested Liked “They are supposed to start showing up l…" at bounding box center [600, 114] width 647 height 12
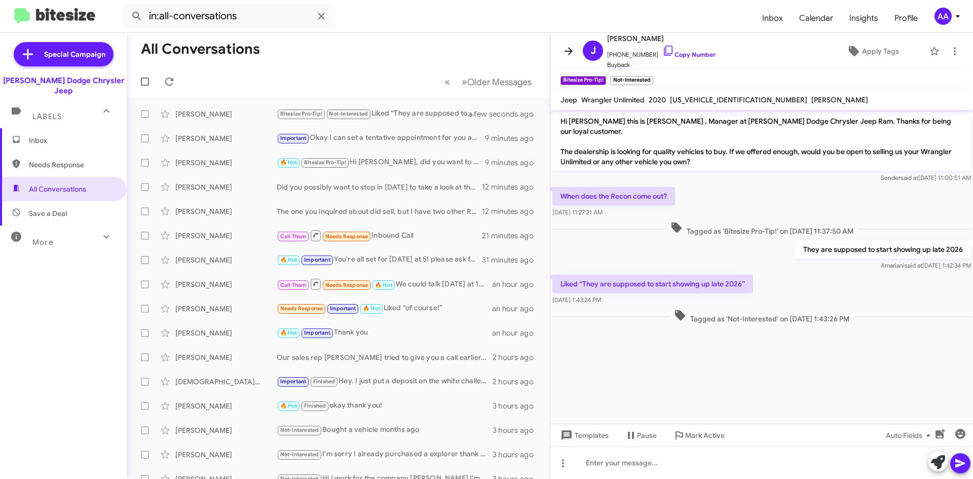
click at [574, 46] on icon at bounding box center [568, 51] width 12 height 12
